Goal: Find specific page/section: Find specific page/section

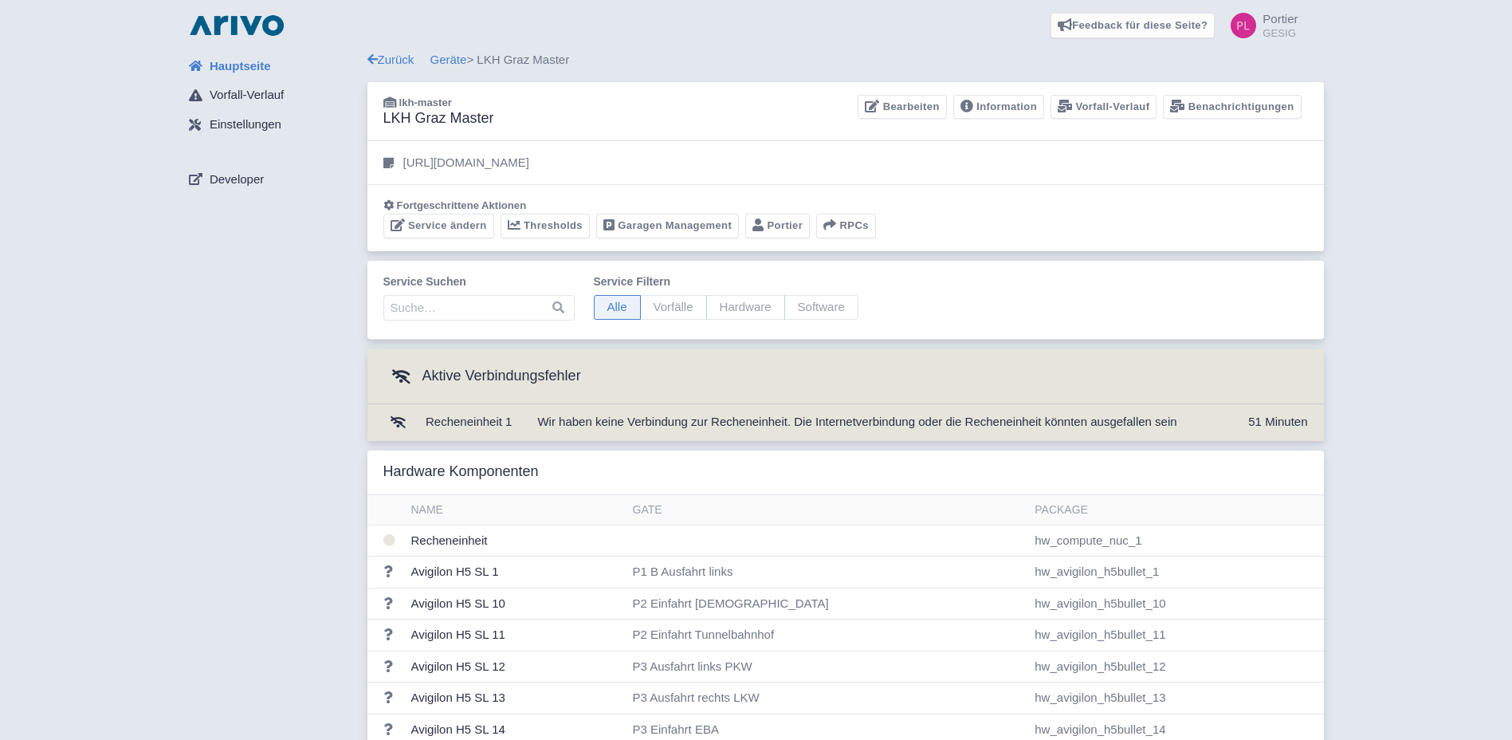
click at [654, 209] on div "Fortgeschrittene Aktionen" at bounding box center [845, 206] width 925 height 16
click at [660, 225] on link "Garagen Management" at bounding box center [667, 226] width 143 height 25
click at [761, 230] on link "Portier" at bounding box center [777, 226] width 65 height 25
